Goal: Book appointment/travel/reservation

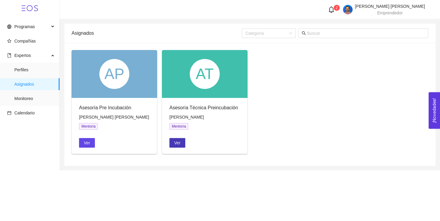
click at [179, 141] on span "Ver" at bounding box center [177, 143] width 6 height 7
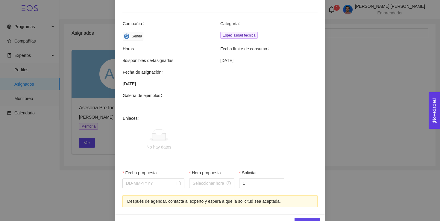
scroll to position [183, 0]
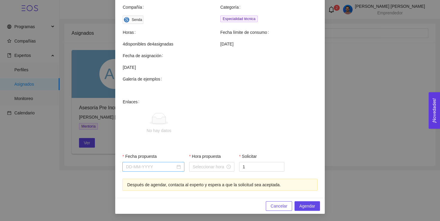
click at [178, 169] on div at bounding box center [153, 167] width 55 height 7
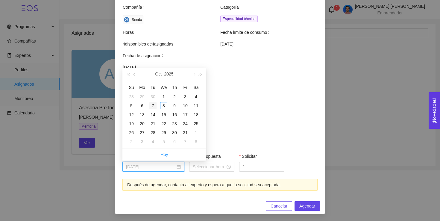
type input "October 7, 2025"
click at [153, 106] on div "7" at bounding box center [152, 105] width 7 height 7
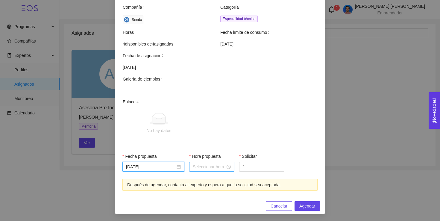
click at [215, 170] on input "Hora propuesta" at bounding box center [209, 167] width 33 height 7
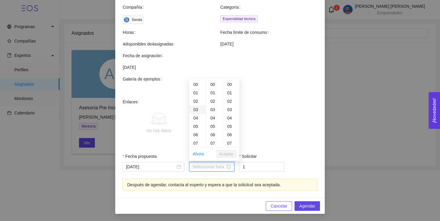
click at [196, 109] on div "03" at bounding box center [197, 109] width 17 height 8
click at [197, 127] on div "15" at bounding box center [197, 127] width 17 height 8
click at [216, 127] on div "30" at bounding box center [214, 129] width 16 height 8
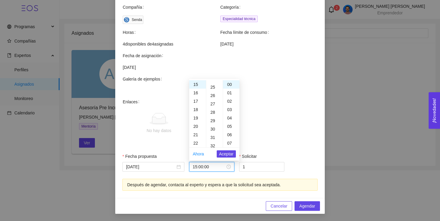
type input "15:30:00"
click at [229, 155] on span "Aceptar" at bounding box center [226, 154] width 14 height 7
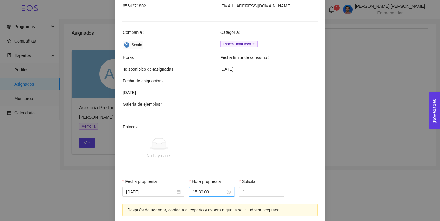
scroll to position [183, 0]
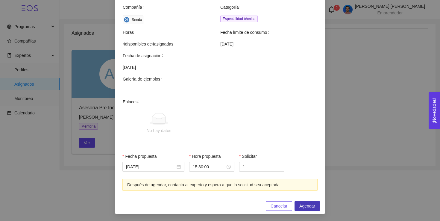
click at [313, 205] on span "Agendar" at bounding box center [307, 206] width 16 height 7
click at [310, 206] on span "Agendar" at bounding box center [307, 206] width 16 height 7
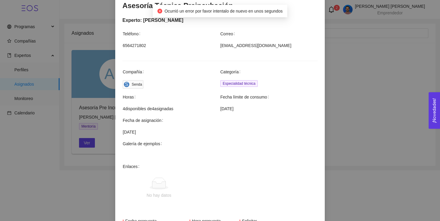
scroll to position [5, 0]
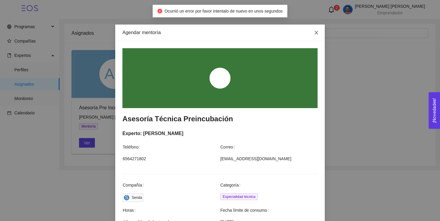
click at [316, 34] on icon "close" at bounding box center [316, 32] width 5 height 5
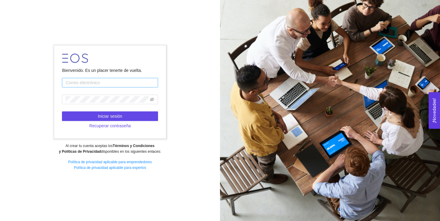
click at [86, 84] on input "text" at bounding box center [110, 83] width 96 height 10
type input "[PERSON_NAME][EMAIL_ADDRESS][PERSON_NAME][DOMAIN_NAME]"
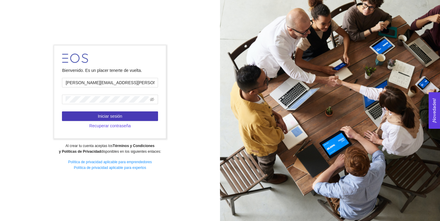
click at [122, 115] on span "Iniciar sesión" at bounding box center [110, 116] width 25 height 7
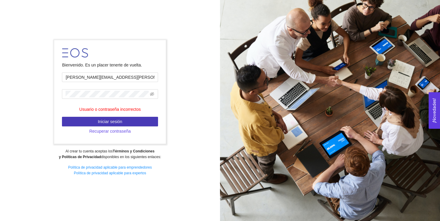
click at [104, 119] on span "Iniciar sesión" at bounding box center [110, 121] width 25 height 7
click at [111, 120] on span "Iniciar sesión" at bounding box center [110, 121] width 25 height 7
click at [111, 130] on span "Recuperar contraseña" at bounding box center [110, 131] width 42 height 7
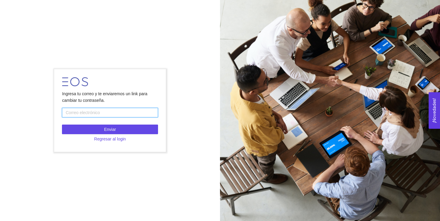
click at [113, 112] on input "text" at bounding box center [110, 113] width 96 height 10
type input "jorge.g.lizarraga@gmail.com"
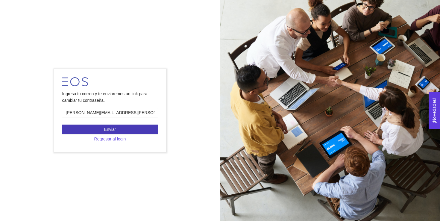
click at [113, 131] on span "Enviar" at bounding box center [110, 129] width 12 height 7
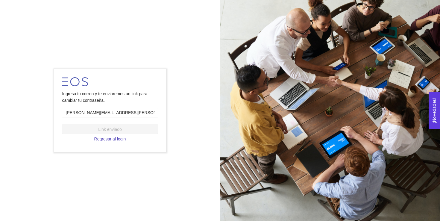
click at [106, 138] on span "Regresar al login" at bounding box center [110, 139] width 32 height 7
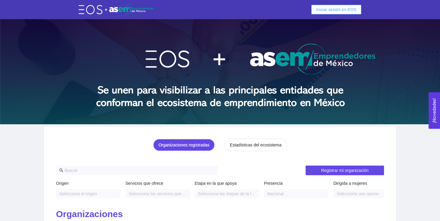
click at [333, 11] on span "Iniciar sesión en EOS" at bounding box center [336, 9] width 40 height 7
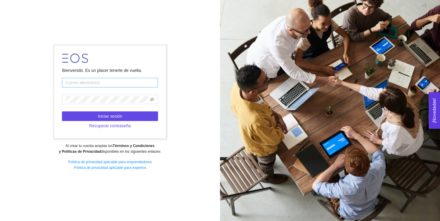
click at [86, 83] on input "text" at bounding box center [110, 83] width 96 height 10
type input "jorge.g.lizarraga@gmail.com"
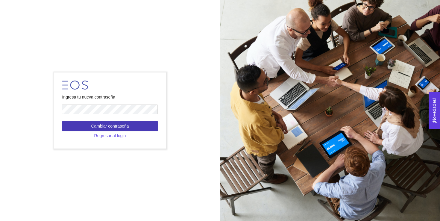
click at [124, 127] on span "Cambiar contraseña" at bounding box center [110, 126] width 38 height 7
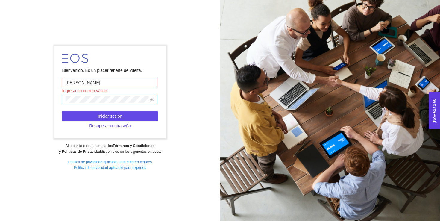
type input "jorge.g.lizarraga@gmail.com"
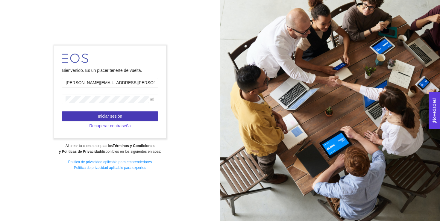
click at [133, 116] on button "Iniciar sesión" at bounding box center [110, 116] width 96 height 10
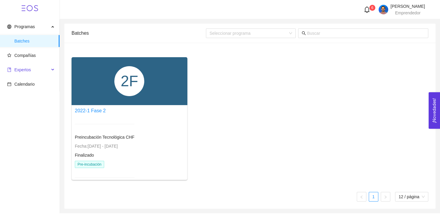
click at [34, 72] on span "Expertos" at bounding box center [28, 70] width 42 height 12
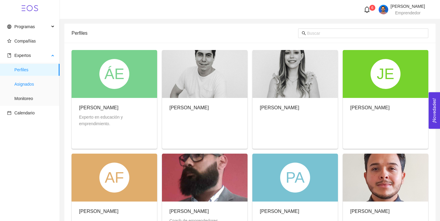
click at [34, 86] on span "Asignados" at bounding box center [34, 84] width 40 height 12
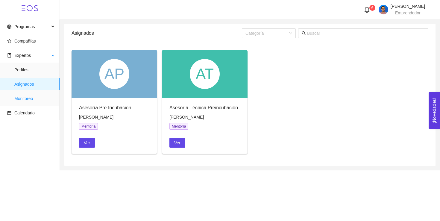
click at [31, 101] on span "Monitoreo" at bounding box center [34, 99] width 40 height 12
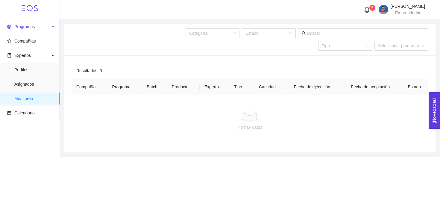
click at [34, 28] on span "Programas" at bounding box center [24, 26] width 20 height 5
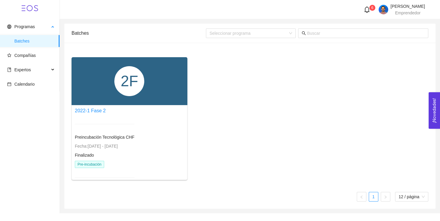
click at [31, 41] on span "Batches" at bounding box center [34, 41] width 40 height 12
click at [128, 110] on div "2022-1 Fase 2" at bounding box center [105, 110] width 60 height 7
click at [103, 140] on div "Preincubación Tecnológica CHF Fecha: 18/07/2022 - 30/06/2024 Finalizado Pre-inc…" at bounding box center [105, 151] width 60 height 68
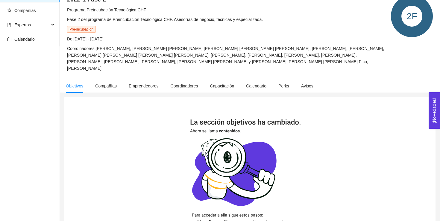
scroll to position [66, 0]
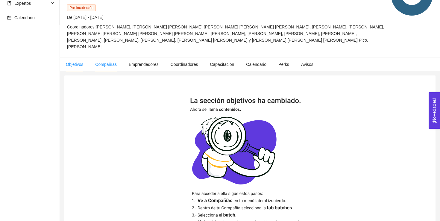
click at [108, 63] on span "Compañías" at bounding box center [106, 64] width 22 height 5
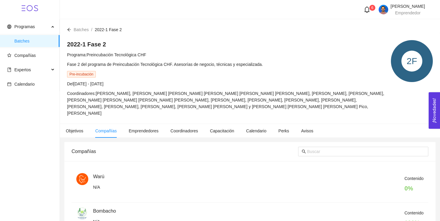
click at [364, 11] on icon "bell" at bounding box center [367, 9] width 7 height 7
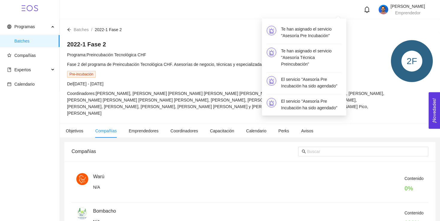
click at [317, 37] on h4 "Te han asignado el servicio "Asesoría Pre Incubación"" at bounding box center [311, 32] width 60 height 13
click at [293, 31] on h4 "Te han asignado el servicio "Asesoría Pre Incubación"" at bounding box center [311, 32] width 60 height 13
click at [307, 61] on h4 "Te han asignado el servicio "Asesoría Técnica Preincubación"" at bounding box center [311, 58] width 60 height 20
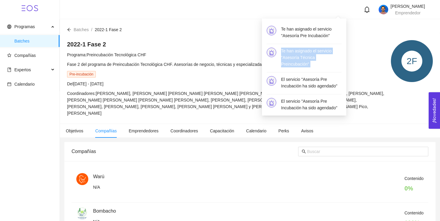
click at [307, 61] on h4 "Te han asignado el servicio "Asesoría Técnica Preincubación"" at bounding box center [311, 58] width 60 height 20
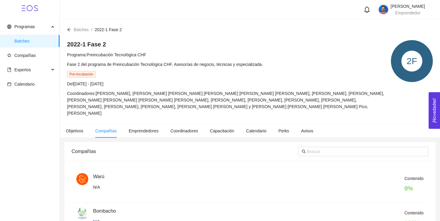
click at [201, 82] on div "Del 18/07/2022 - 30/06/2024" at bounding box center [226, 84] width 318 height 7
click at [34, 85] on span "Calendario" at bounding box center [24, 84] width 20 height 5
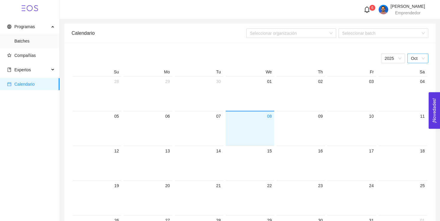
click at [420, 60] on span "Oct" at bounding box center [418, 58] width 14 height 9
click at [417, 127] on div "Sep" at bounding box center [418, 128] width 14 height 7
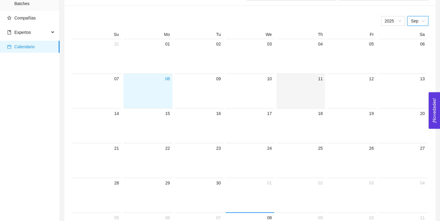
scroll to position [78, 0]
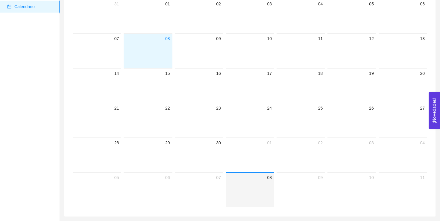
click at [262, 178] on div "08" at bounding box center [250, 177] width 44 height 7
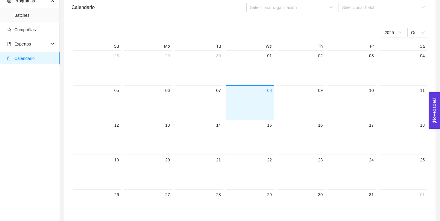
scroll to position [0, 0]
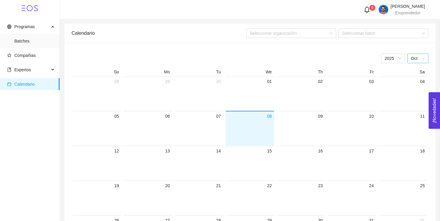
click at [420, 59] on span "Oct" at bounding box center [418, 58] width 14 height 9
click at [416, 128] on div "Sep" at bounding box center [418, 128] width 14 height 7
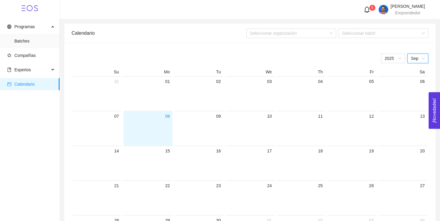
click at [173, 39] on div "Calendario" at bounding box center [159, 33] width 175 height 17
click at [50, 74] on div "Expertos" at bounding box center [30, 70] width 60 height 12
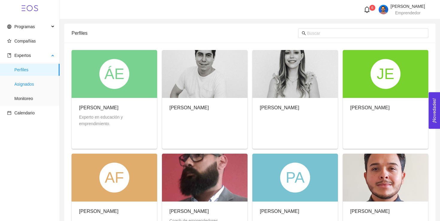
click at [30, 83] on span "Asignados" at bounding box center [34, 84] width 40 height 12
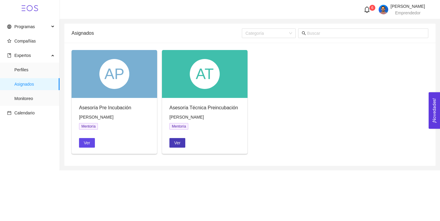
click at [181, 144] on span "Ver" at bounding box center [177, 143] width 6 height 7
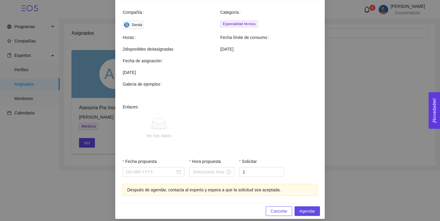
scroll to position [181, 0]
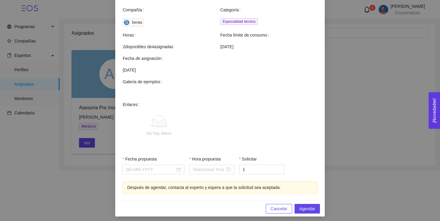
click at [278, 207] on span "Cancelar" at bounding box center [279, 208] width 17 height 7
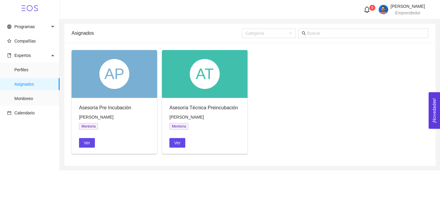
scroll to position [153, 0]
click at [89, 144] on span "Ver" at bounding box center [87, 143] width 6 height 7
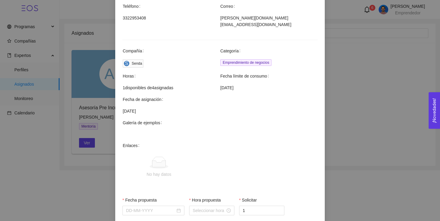
scroll to position [142, 0]
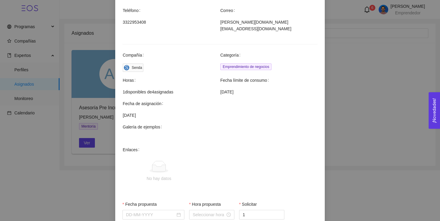
click at [159, 89] on span "1 disponibles de 4 asignadas" at bounding box center [171, 92] width 97 height 7
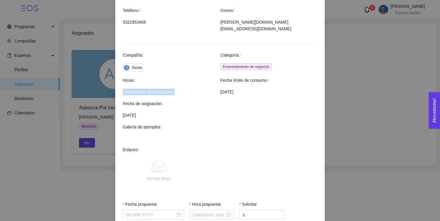
click at [159, 89] on span "1 disponibles de 4 asignadas" at bounding box center [171, 92] width 97 height 7
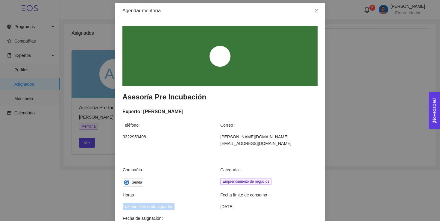
scroll to position [0, 0]
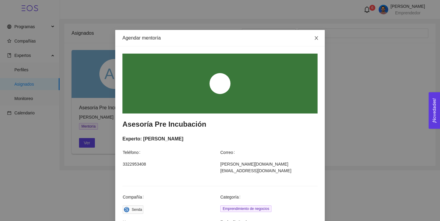
click at [318, 39] on icon "close" at bounding box center [316, 38] width 5 height 5
